Goal: Task Accomplishment & Management: Manage account settings

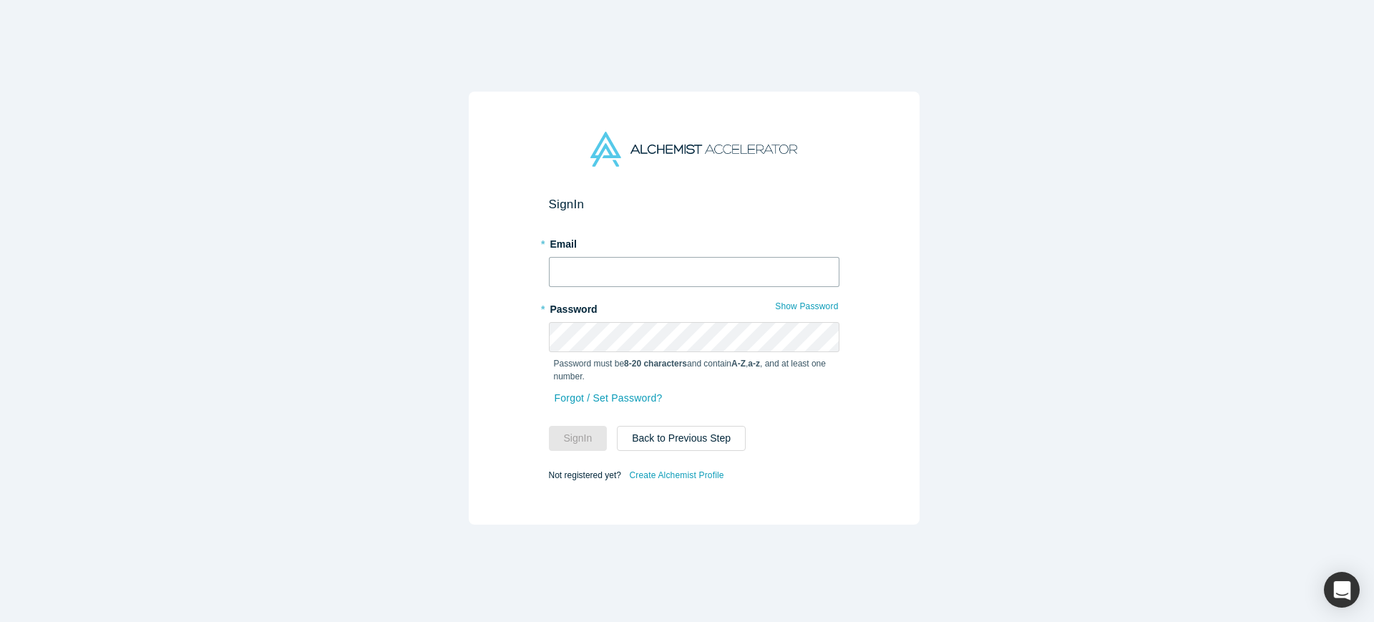
type input "[EMAIL_ADDRESS]"
click at [658, 257] on input "[EMAIL_ADDRESS]" at bounding box center [694, 272] width 291 height 30
click at [592, 428] on button "Sign In" at bounding box center [578, 438] width 59 height 25
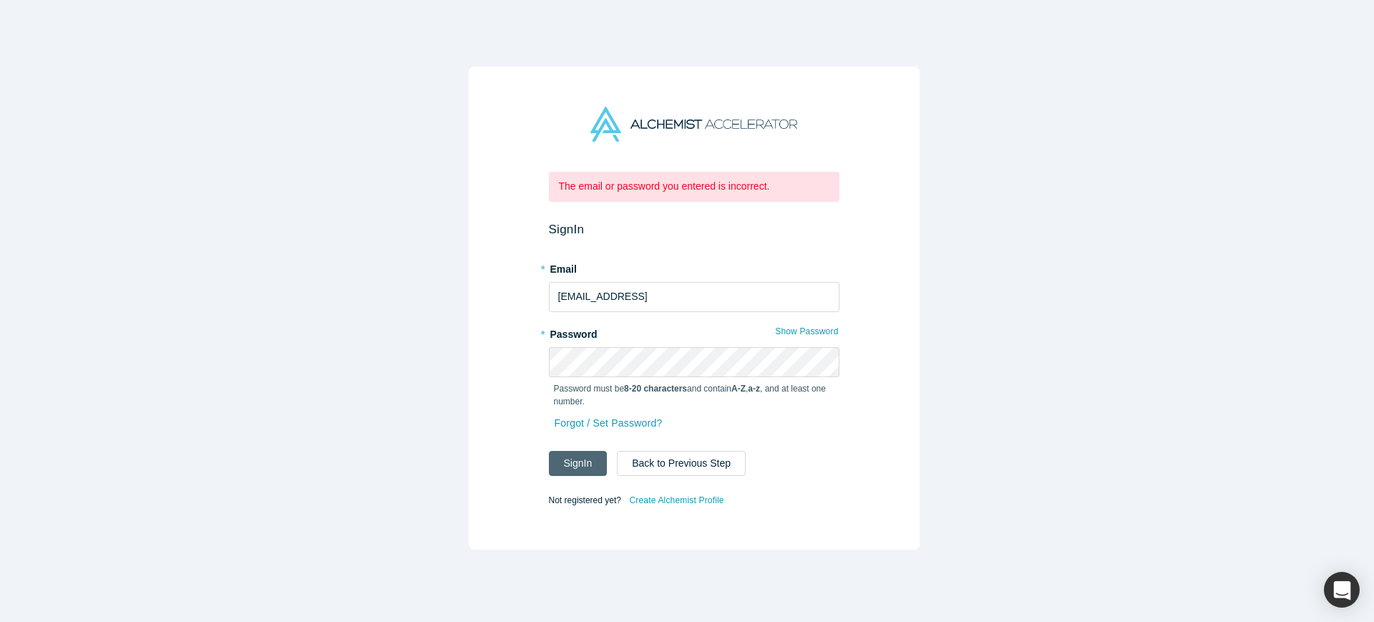
click at [570, 459] on button "Sign In" at bounding box center [578, 463] width 59 height 25
click at [693, 301] on input "[EMAIL_ADDRESS]" at bounding box center [694, 297] width 291 height 30
click at [787, 322] on button "Show Password" at bounding box center [806, 331] width 64 height 19
click at [606, 411] on link "Forgot / Set Password?" at bounding box center [608, 423] width 109 height 25
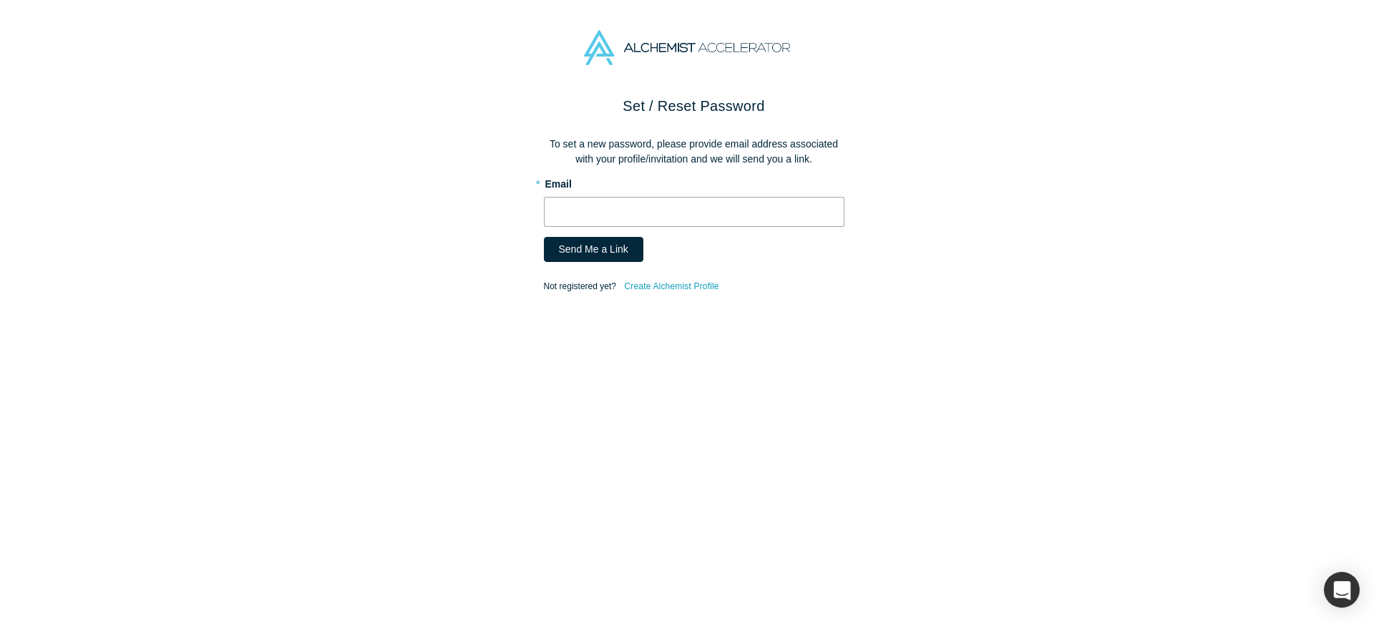
click at [597, 208] on input "text" at bounding box center [694, 212] width 301 height 30
type input "avaldivieso@anastasia.ai"
click at [583, 245] on button "Send Me a Link" at bounding box center [593, 249] width 99 height 25
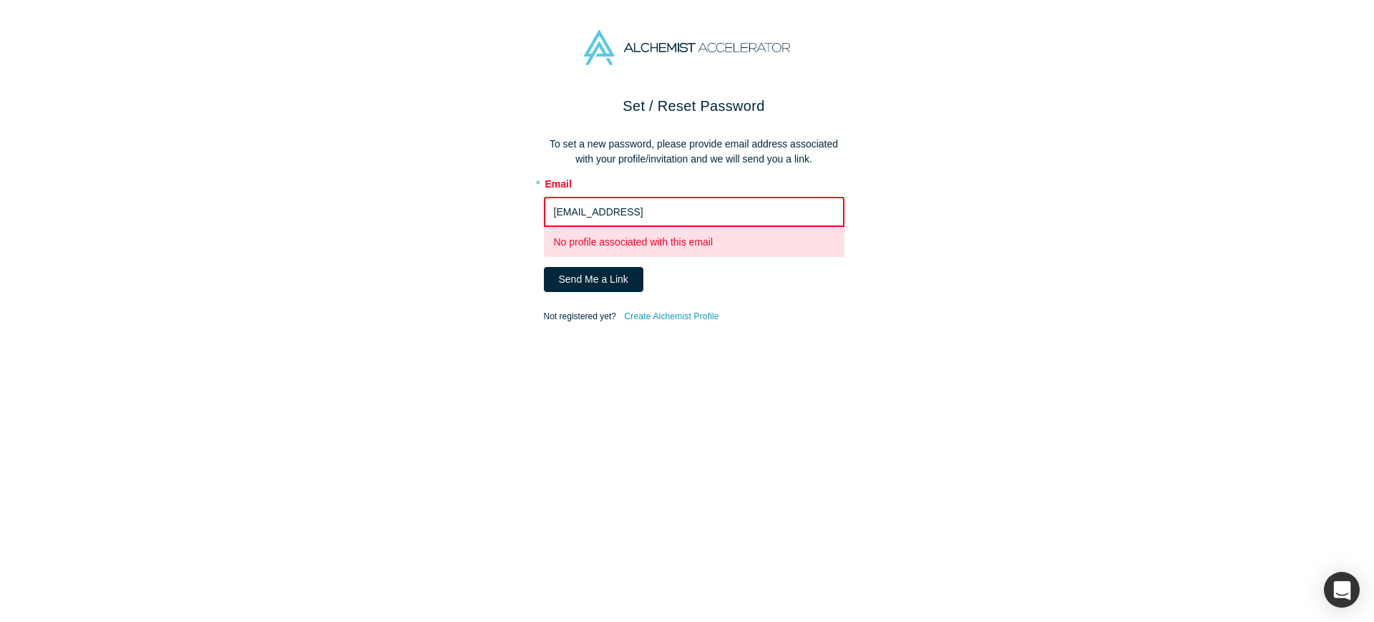
drag, startPoint x: 684, startPoint y: 211, endPoint x: 522, endPoint y: 213, distance: 161.7
click at [522, 214] on div "Set / Reset Password To set a new password, please provide email address associ…" at bounding box center [693, 365] width 1387 height 540
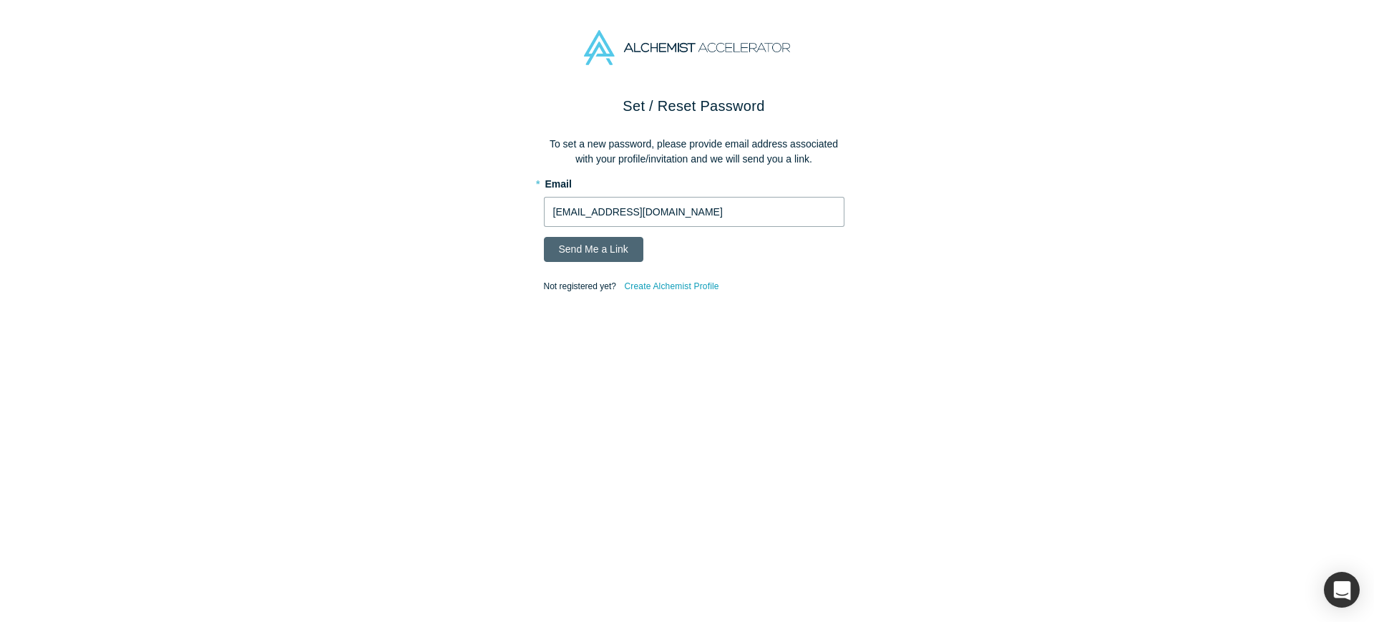
type input "avaldivieso@kaspix.cl"
click at [596, 239] on button "Send Me a Link" at bounding box center [593, 249] width 99 height 25
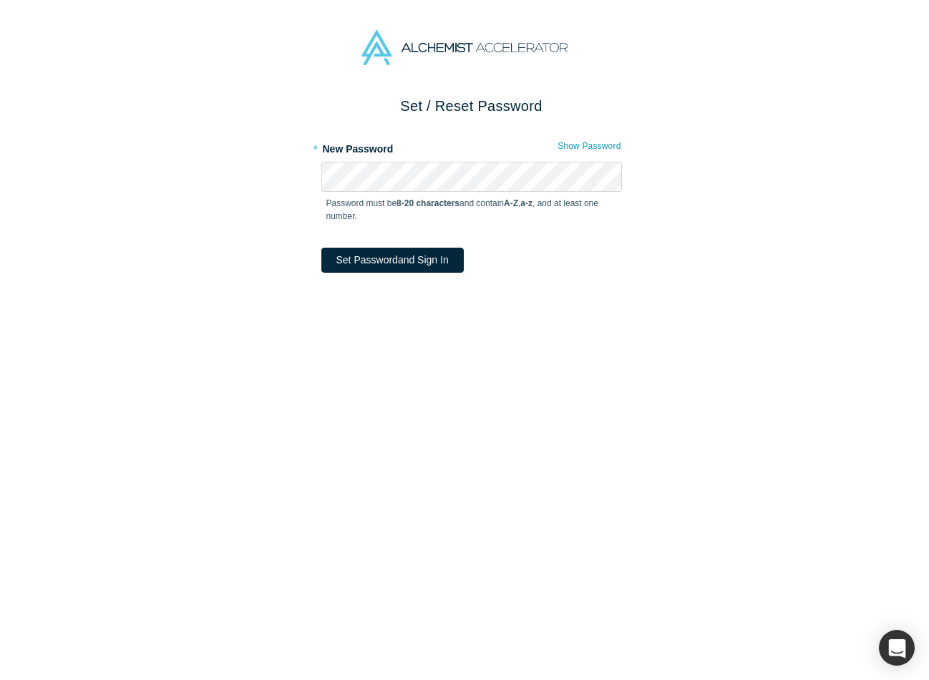
click at [676, 252] on div "Set / Reset Password * New Password Show Password Password must be 8-20 charact…" at bounding box center [471, 394] width 942 height 598
click at [384, 249] on button "Set Password and Sign In" at bounding box center [392, 260] width 142 height 25
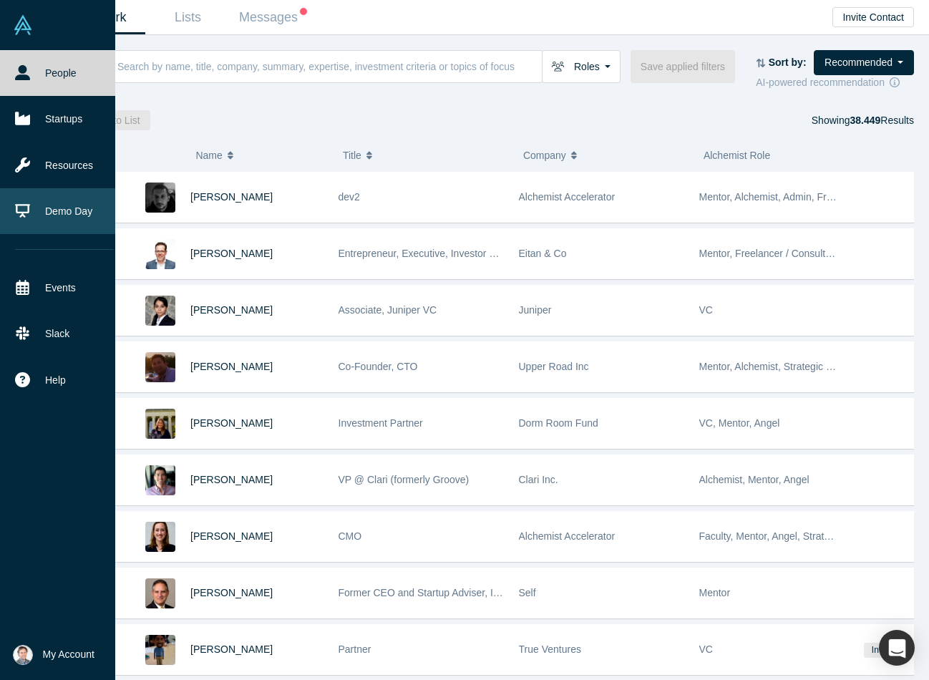
click at [77, 199] on link "Demo Day" at bounding box center [64, 211] width 129 height 46
